Goal: Task Accomplishment & Management: Complete application form

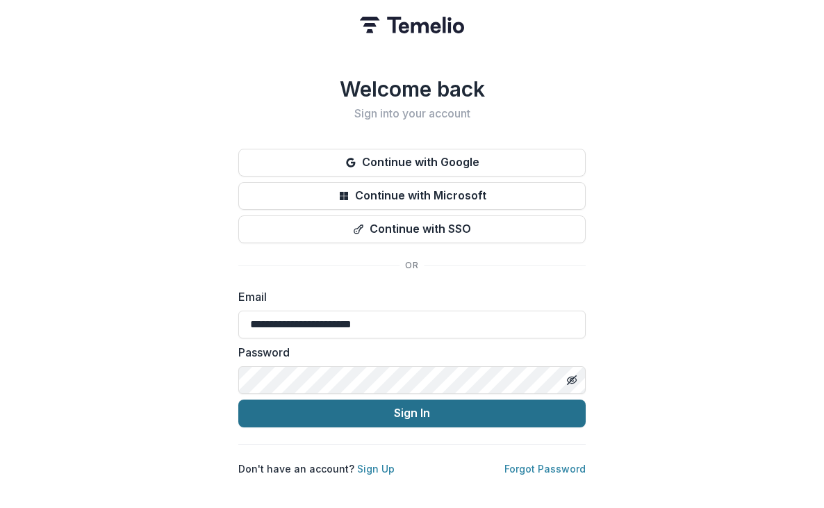
click at [429, 402] on button "Sign In" at bounding box center [412, 414] width 348 height 28
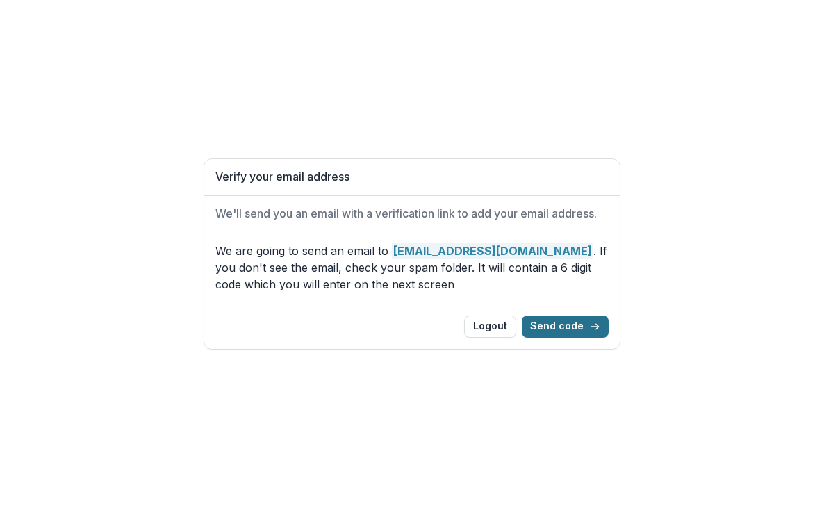
click at [544, 329] on button "Send code" at bounding box center [565, 327] width 87 height 22
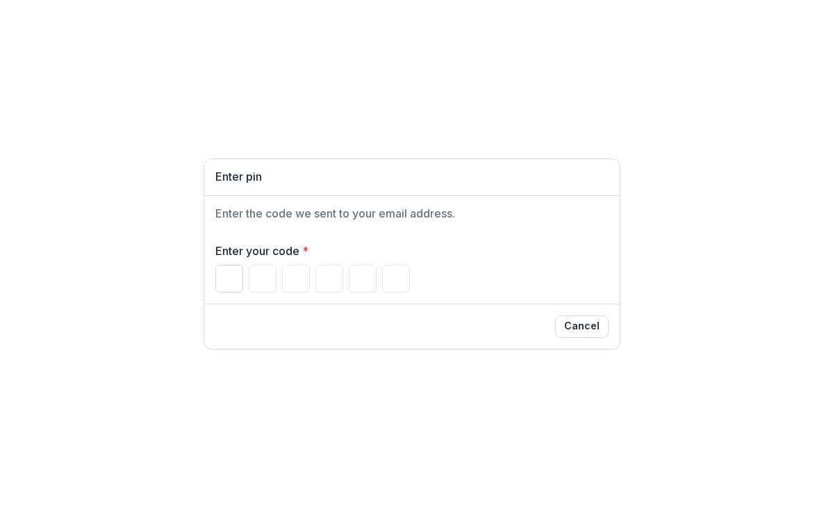
click at [228, 285] on input "Please enter your pin code" at bounding box center [229, 279] width 28 height 28
paste input "*"
type input "*"
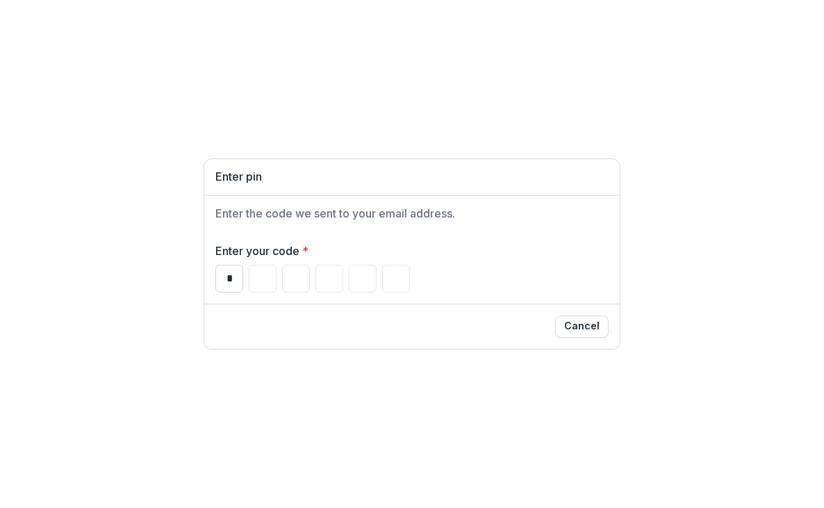
type input "*"
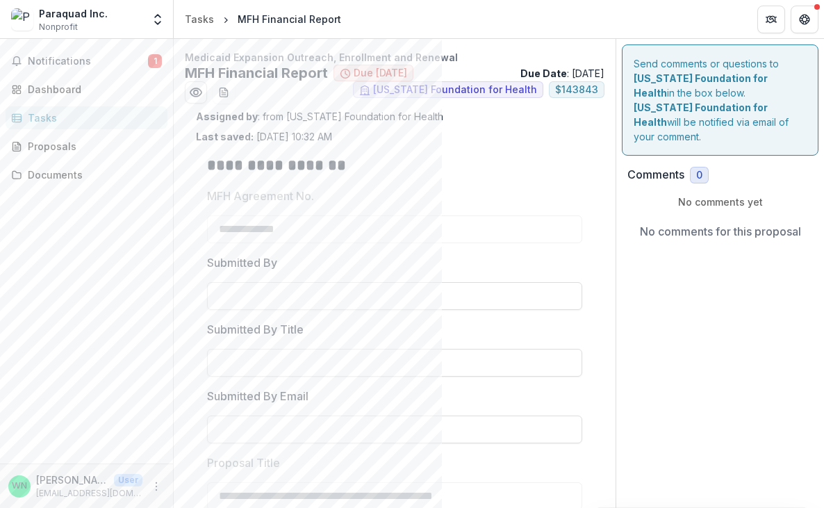
click at [38, 115] on div "Tasks" at bounding box center [92, 118] width 129 height 15
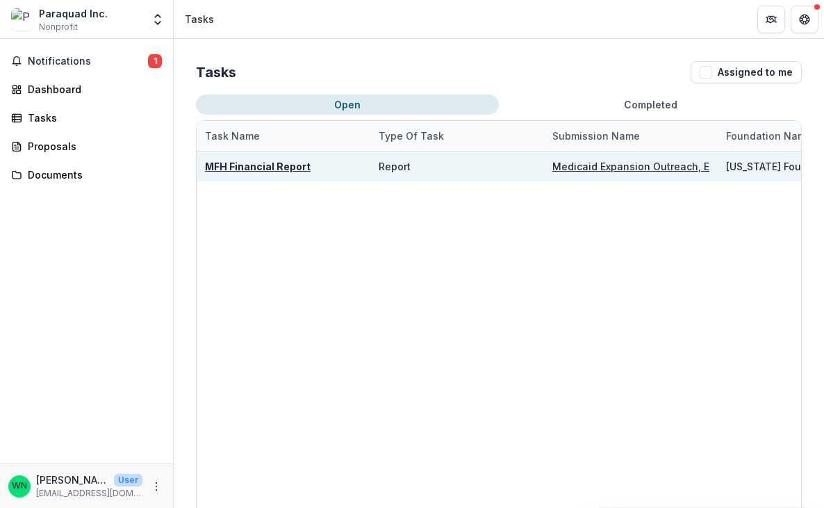
click at [584, 163] on u "Medicaid Expansion Outreach, Enrollment and Renewal" at bounding box center [688, 167] width 270 height 12
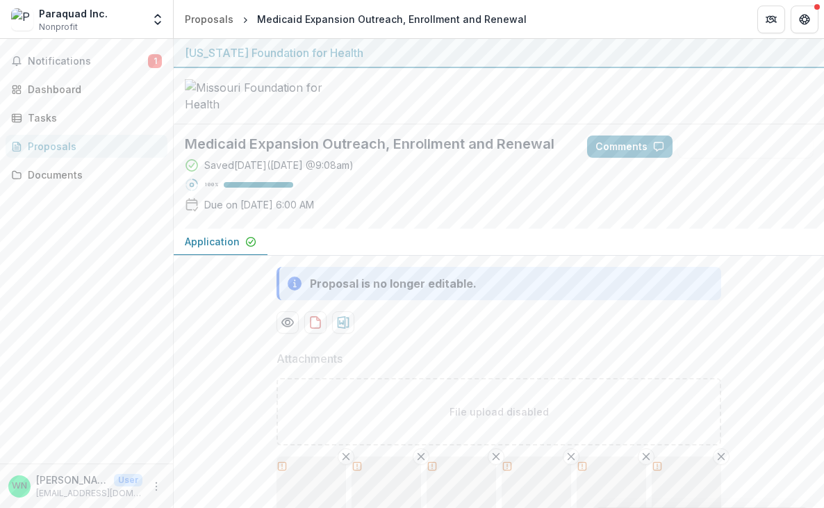
type input "********"
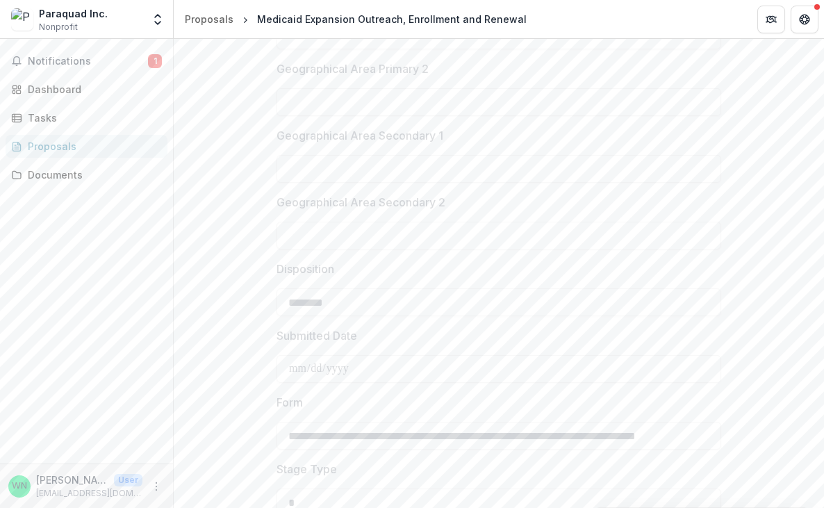
scroll to position [1848, 0]
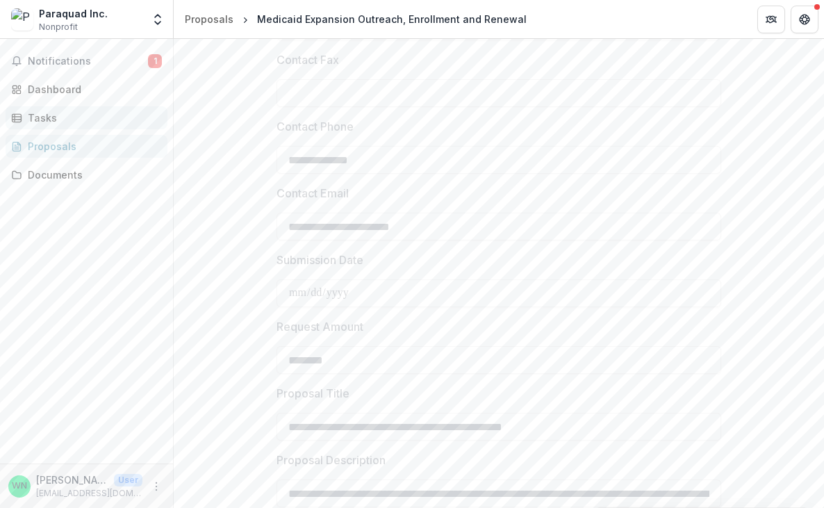
click at [40, 116] on div "Tasks" at bounding box center [92, 118] width 129 height 15
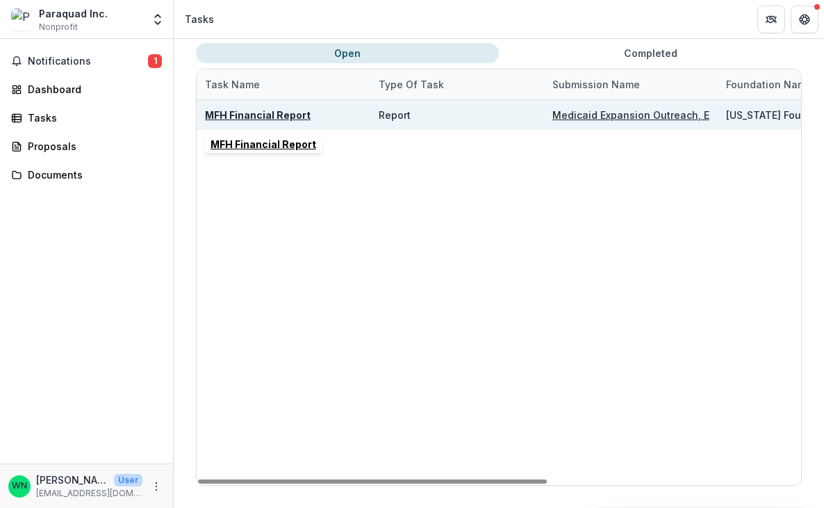
click at [301, 115] on u "MFH Financial Report" at bounding box center [258, 115] width 106 height 12
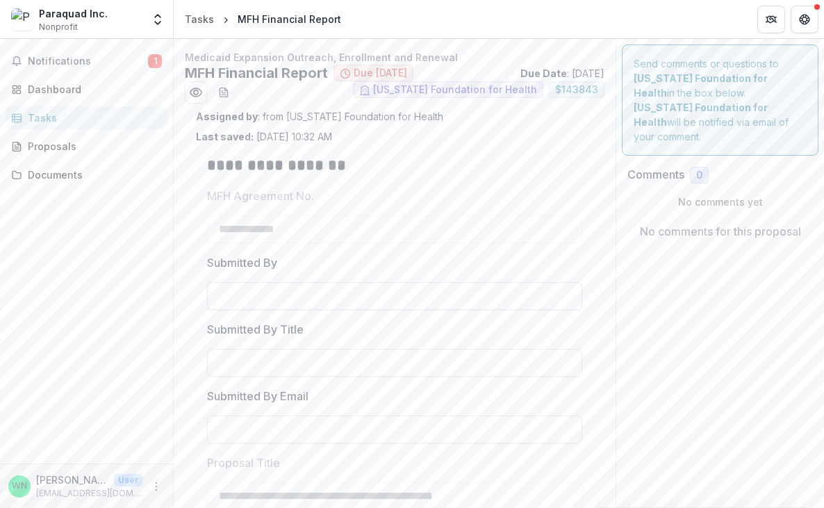
click at [263, 295] on input "Submitted By" at bounding box center [394, 296] width 375 height 28
type input "**********"
click at [279, 358] on input "Submitted By Title" at bounding box center [394, 363] width 375 height 28
type input "**********"
click at [271, 437] on input "Submitted By Email" at bounding box center [394, 430] width 375 height 28
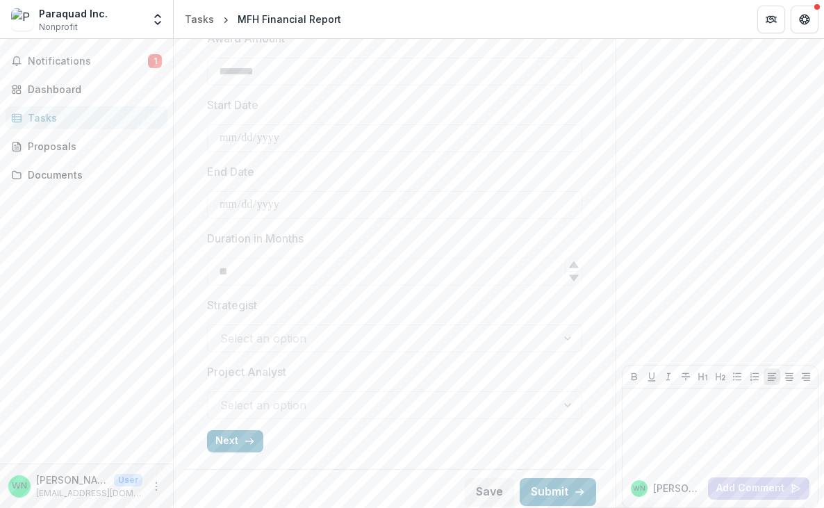
scroll to position [498, 0]
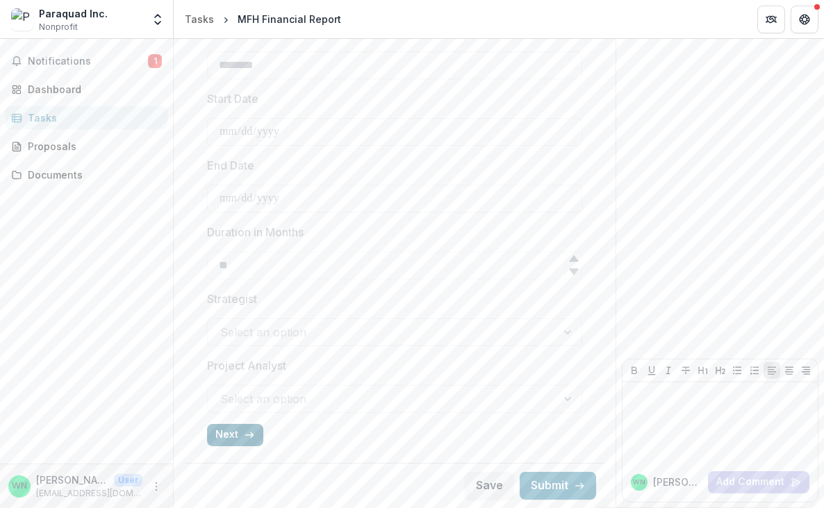
type input "**********"
click at [218, 432] on button "Next" at bounding box center [235, 435] width 56 height 22
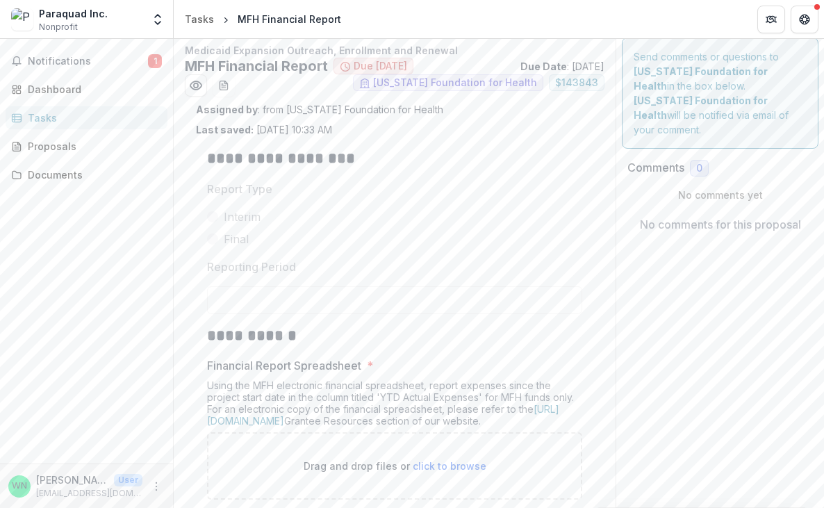
scroll to position [6, 0]
click at [287, 218] on label "Interim" at bounding box center [394, 217] width 375 height 17
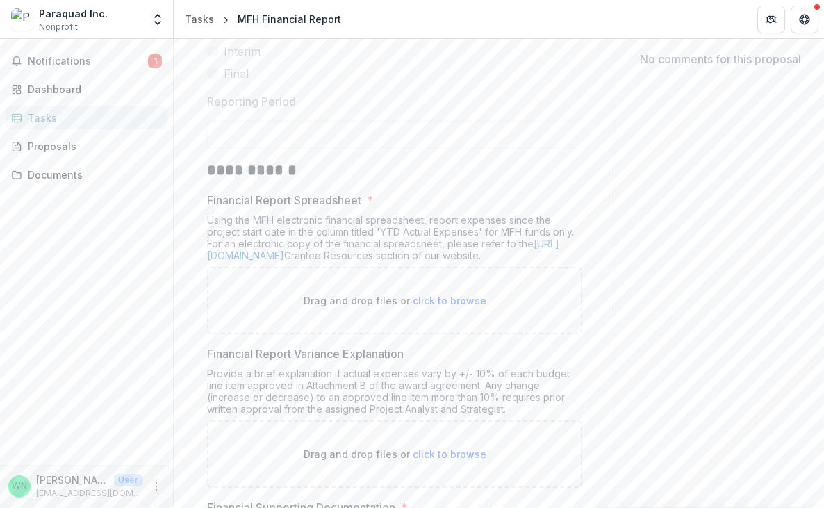
scroll to position [173, 0]
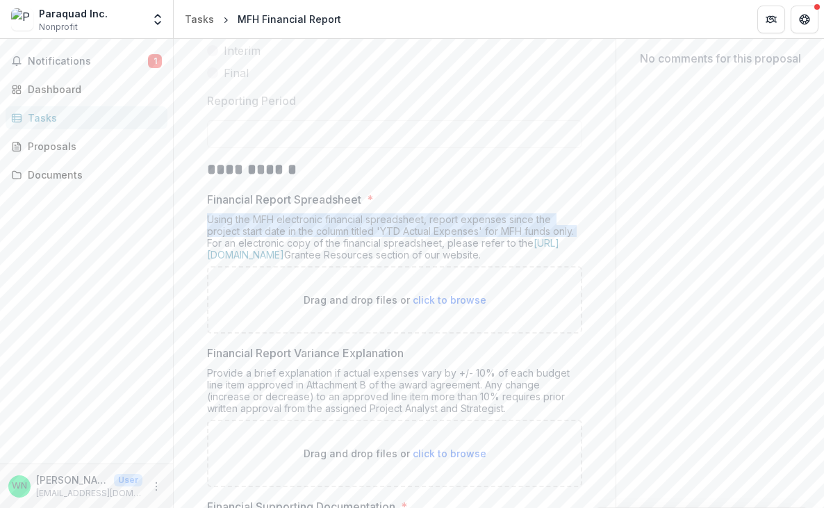
drag, startPoint x: 209, startPoint y: 218, endPoint x: 589, endPoint y: 228, distance: 380.4
click at [589, 228] on div "**********" at bounding box center [395, 423] width 398 height 904
copy div "Using the MFH electronic financial spreadsheet, report expenses since the proje…"
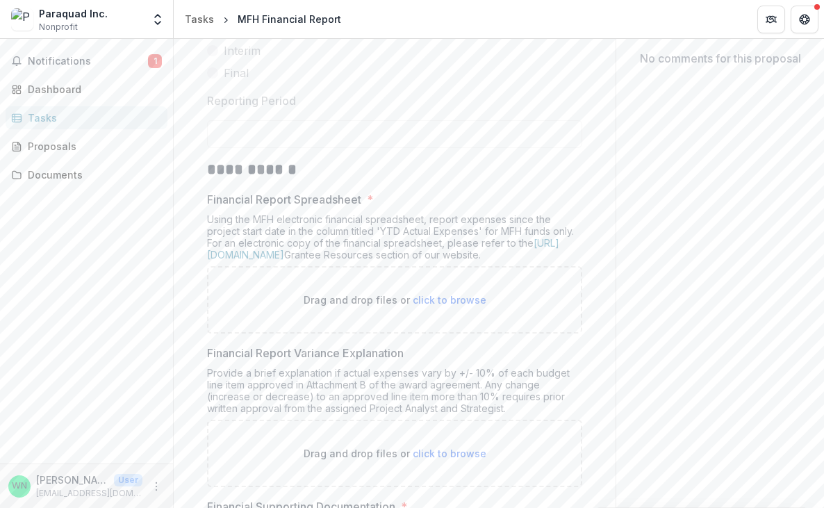
click at [188, 260] on div "**********" at bounding box center [395, 405] width 420 height 938
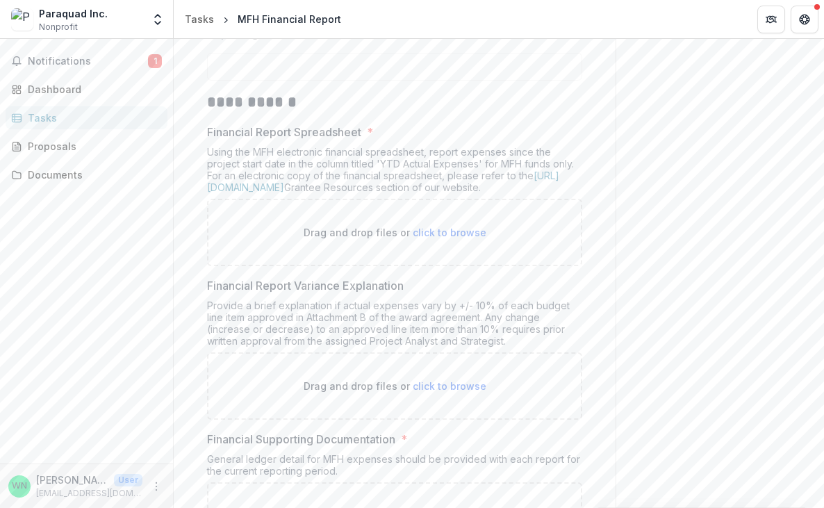
scroll to position [340, 0]
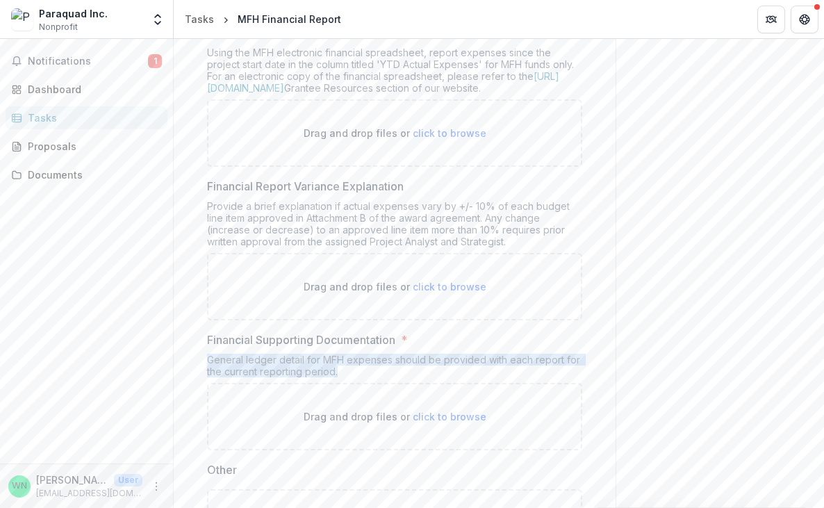
drag, startPoint x: 209, startPoint y: 361, endPoint x: 358, endPoint y: 366, distance: 149.5
click at [358, 366] on div "General ledger detail for MFH expenses should be provided with each report for …" at bounding box center [394, 368] width 375 height 29
copy div "General ledger detail for MFH expenses should be provided with each report for …"
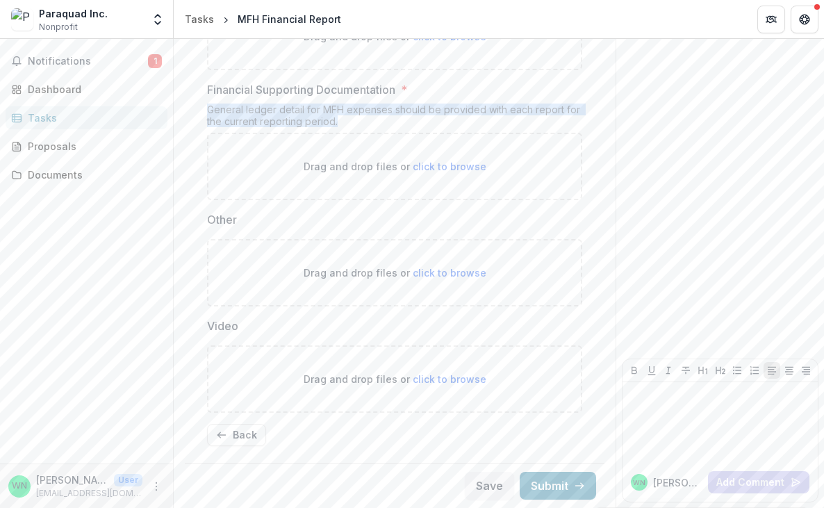
scroll to position [591, 0]
click at [44, 90] on div "Dashboard" at bounding box center [92, 89] width 129 height 15
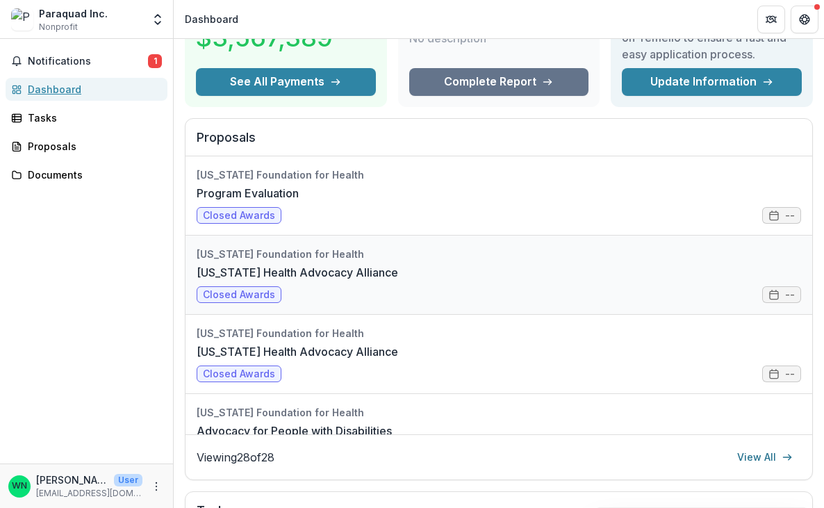
scroll to position [46, 0]
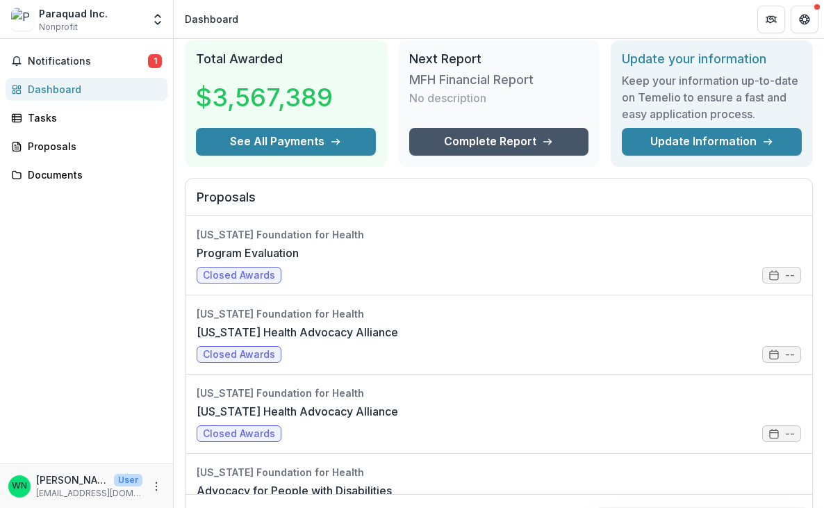
click at [519, 138] on link "Complete Report" at bounding box center [499, 142] width 180 height 28
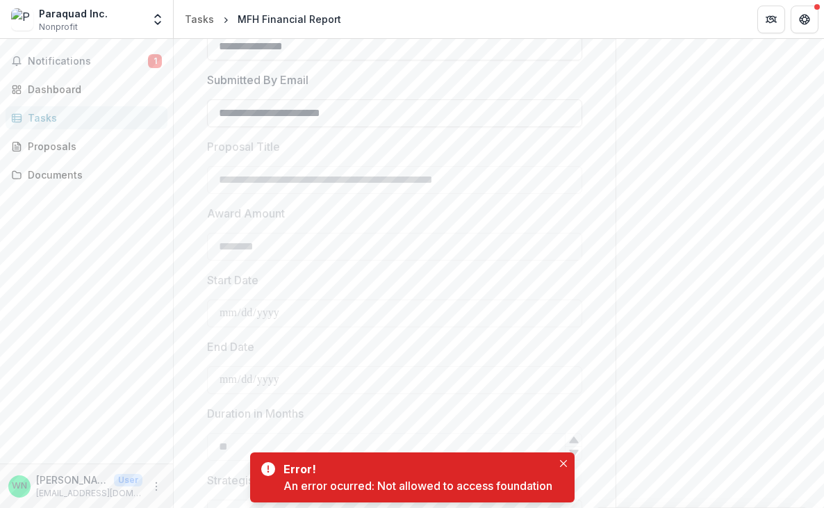
scroll to position [380, 0]
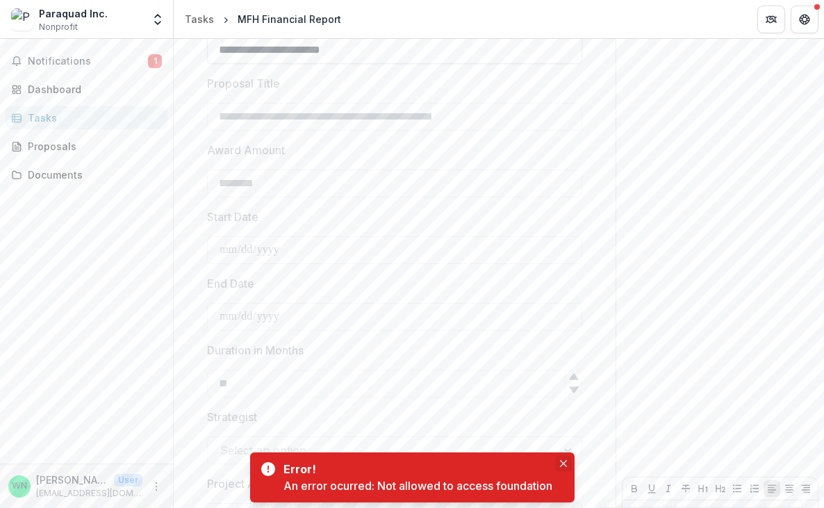
click at [559, 462] on button "Close" at bounding box center [563, 463] width 17 height 17
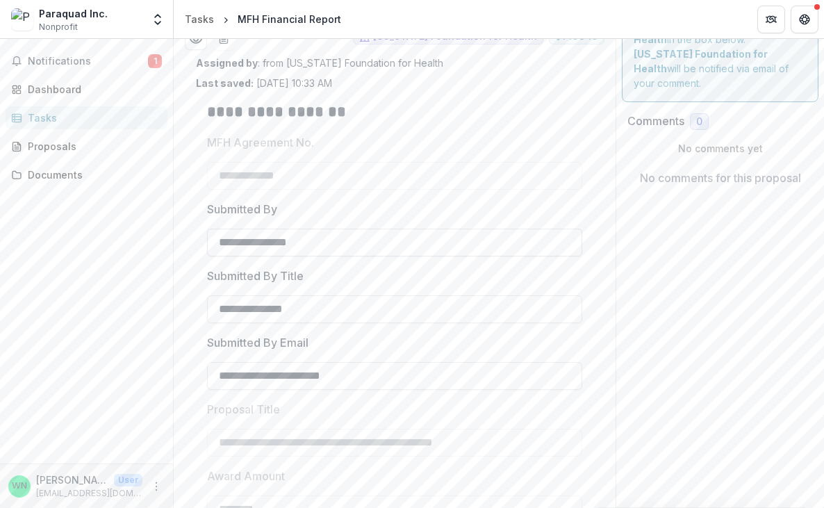
scroll to position [0, 0]
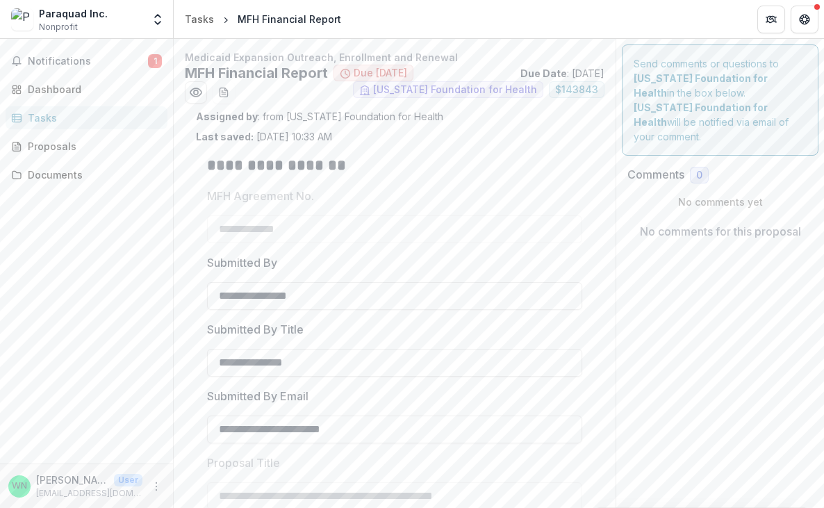
drag, startPoint x: 760, startPoint y: 356, endPoint x: 464, endPoint y: 326, distance: 297.6
click at [46, 175] on div "Documents" at bounding box center [92, 175] width 129 height 15
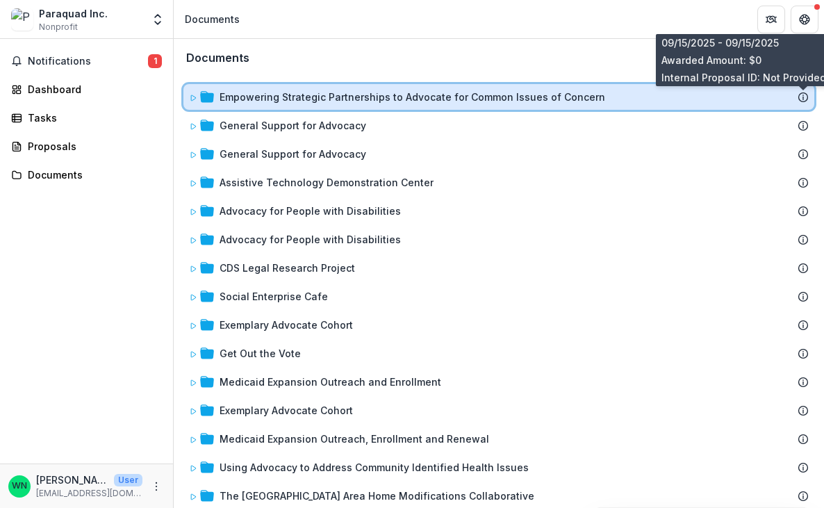
click at [804, 97] on line at bounding box center [804, 98] width 0 height 3
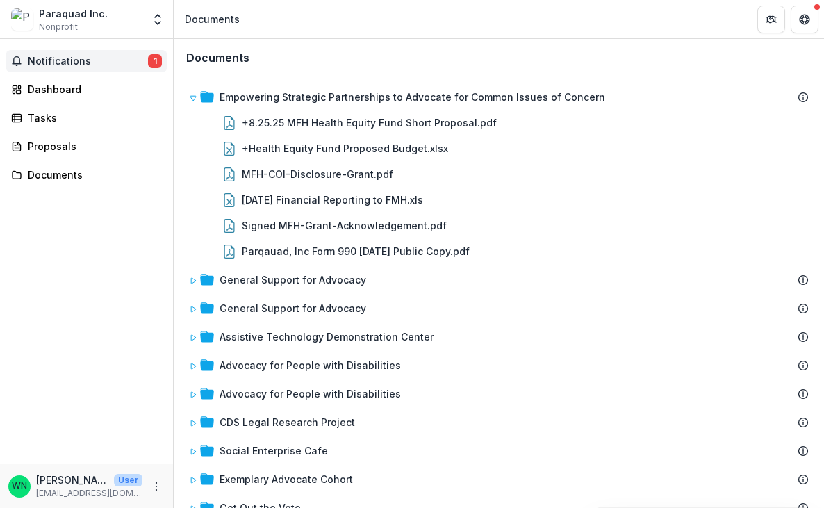
click at [40, 60] on span "Notifications" at bounding box center [88, 62] width 120 height 12
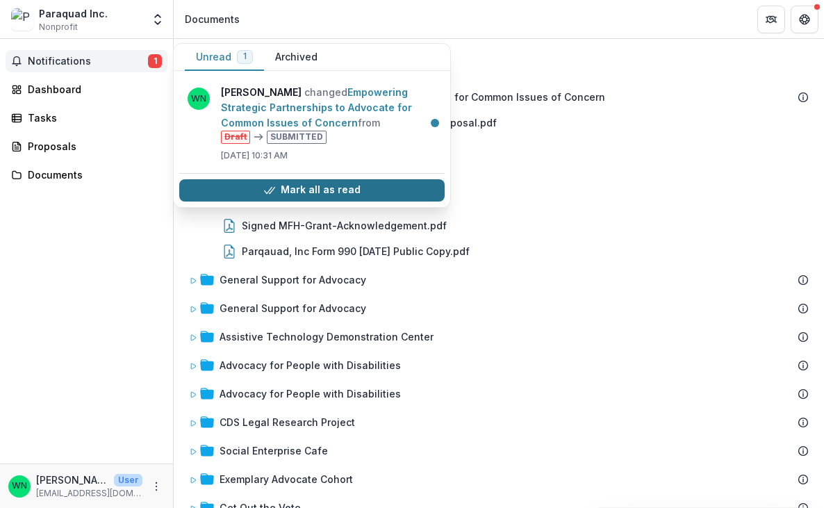
click at [330, 188] on button "Mark all as read" at bounding box center [312, 190] width 266 height 22
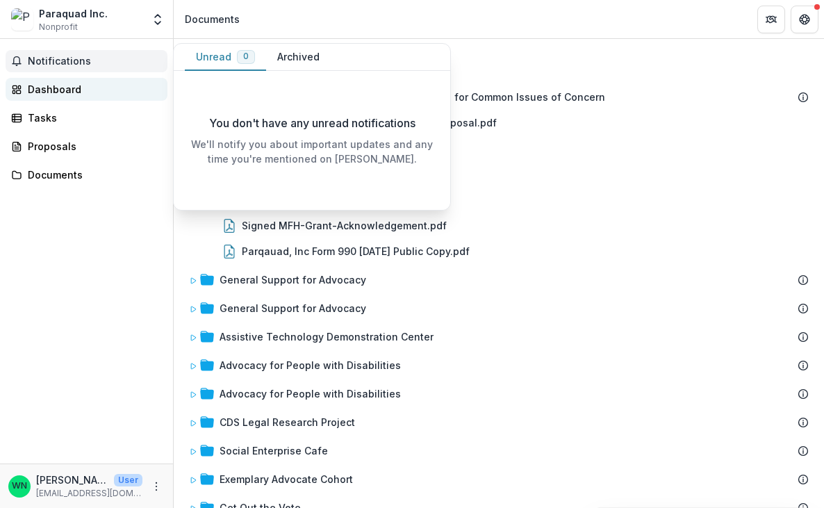
click at [62, 89] on div "Dashboard" at bounding box center [92, 89] width 129 height 15
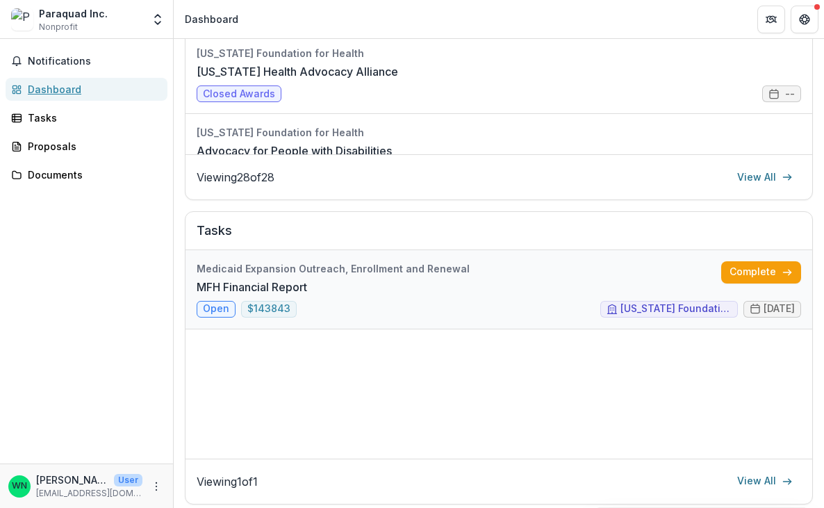
scroll to position [358, 0]
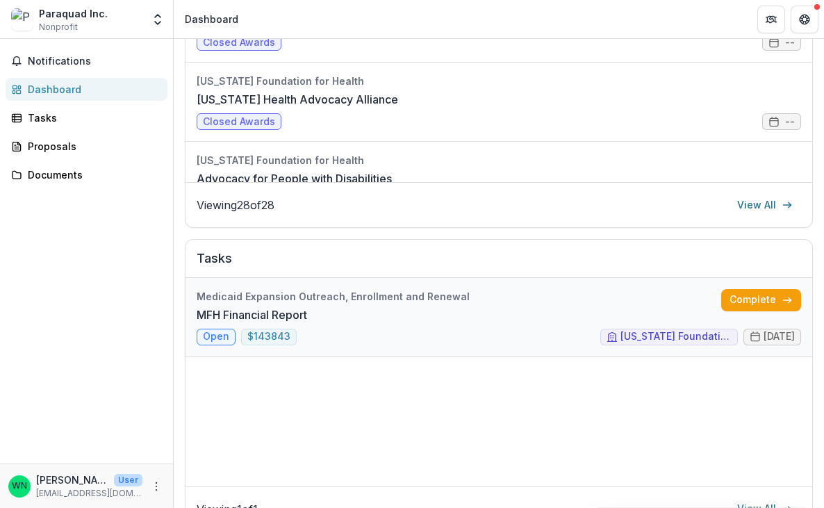
click at [307, 323] on link "MFH Financial Report" at bounding box center [252, 315] width 111 height 17
